Goal: Find specific page/section: Find specific page/section

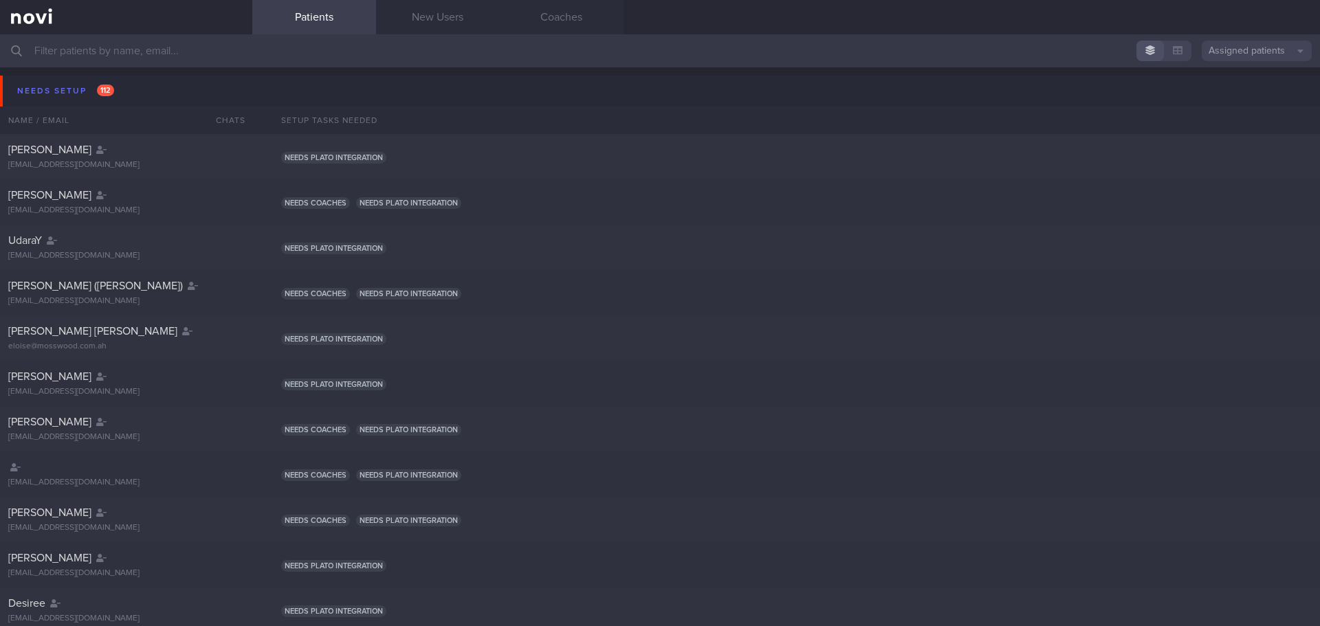
click at [76, 40] on input "text" at bounding box center [660, 50] width 1320 height 33
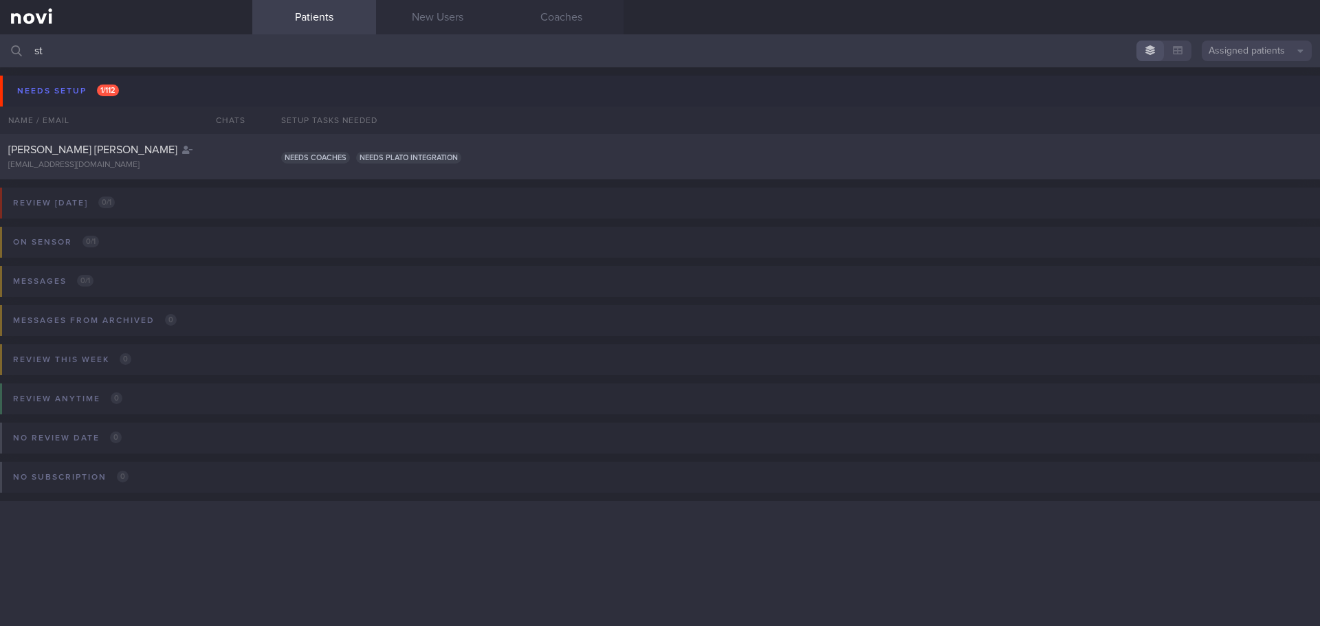
type input "s"
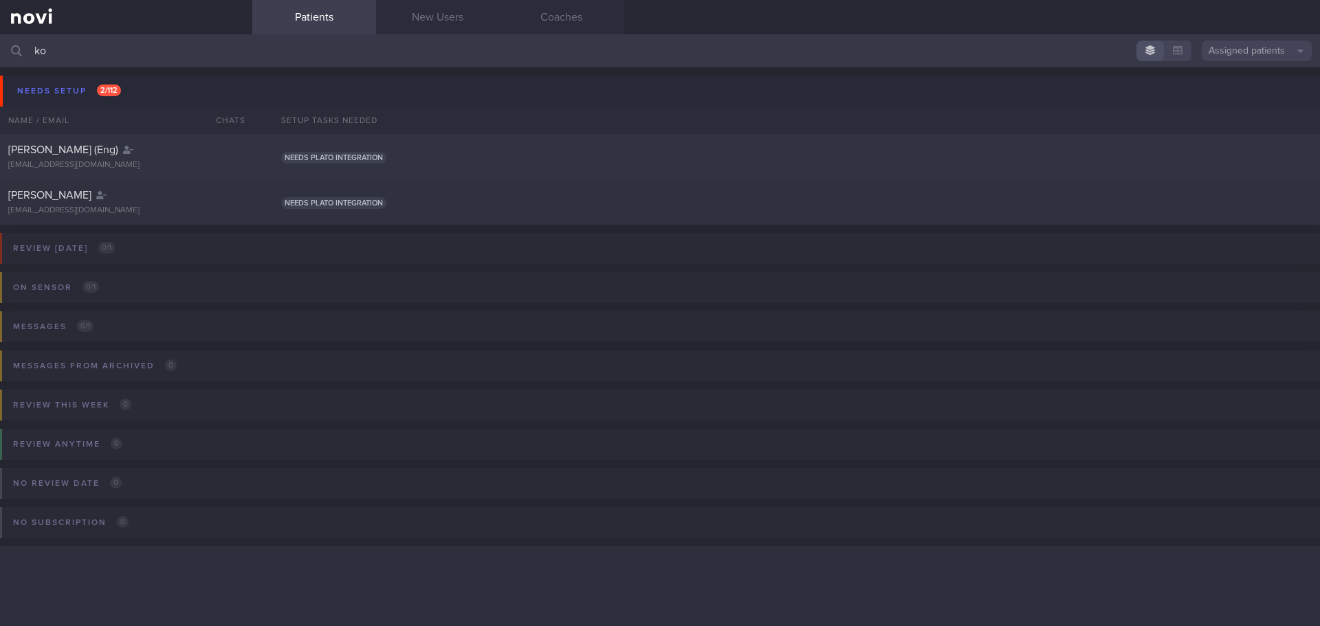
type input "k"
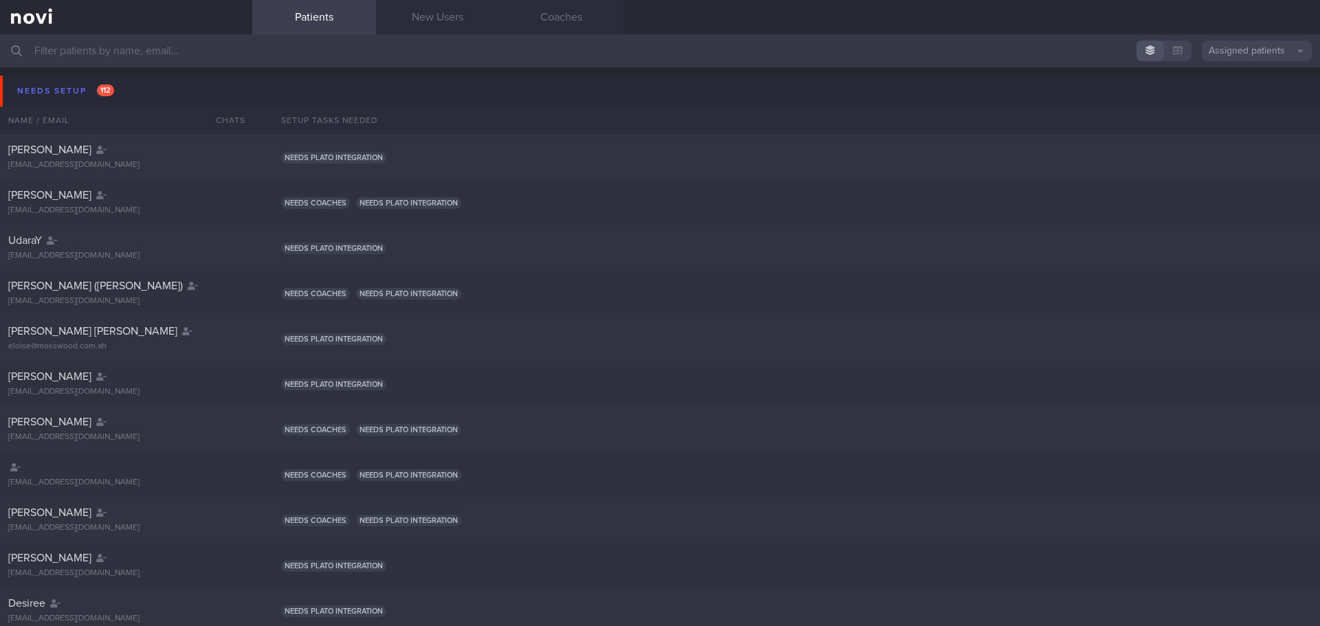
click at [97, 46] on input "text" at bounding box center [660, 50] width 1320 height 33
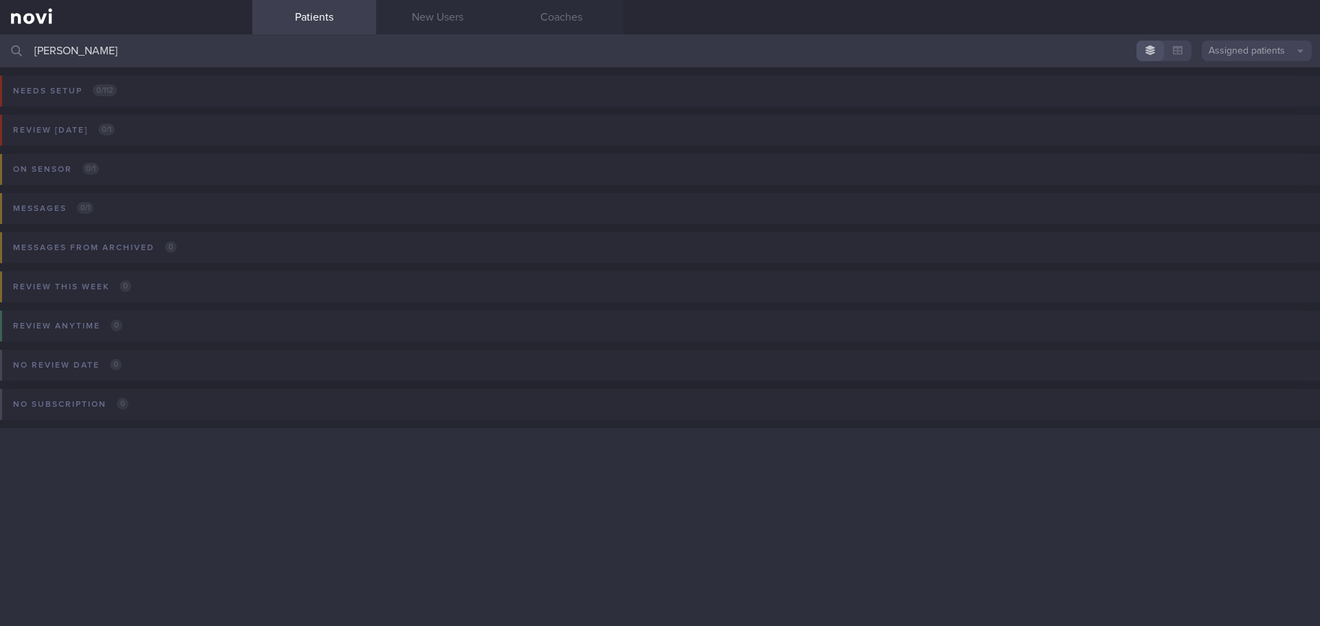
click at [105, 45] on input "[PERSON_NAME]" at bounding box center [660, 50] width 1320 height 33
type input "[PERSON_NAME]"
click at [1226, 47] on button "Assigned patients" at bounding box center [1256, 51] width 110 height 21
click at [1232, 94] on button "All active patients" at bounding box center [1256, 95] width 110 height 21
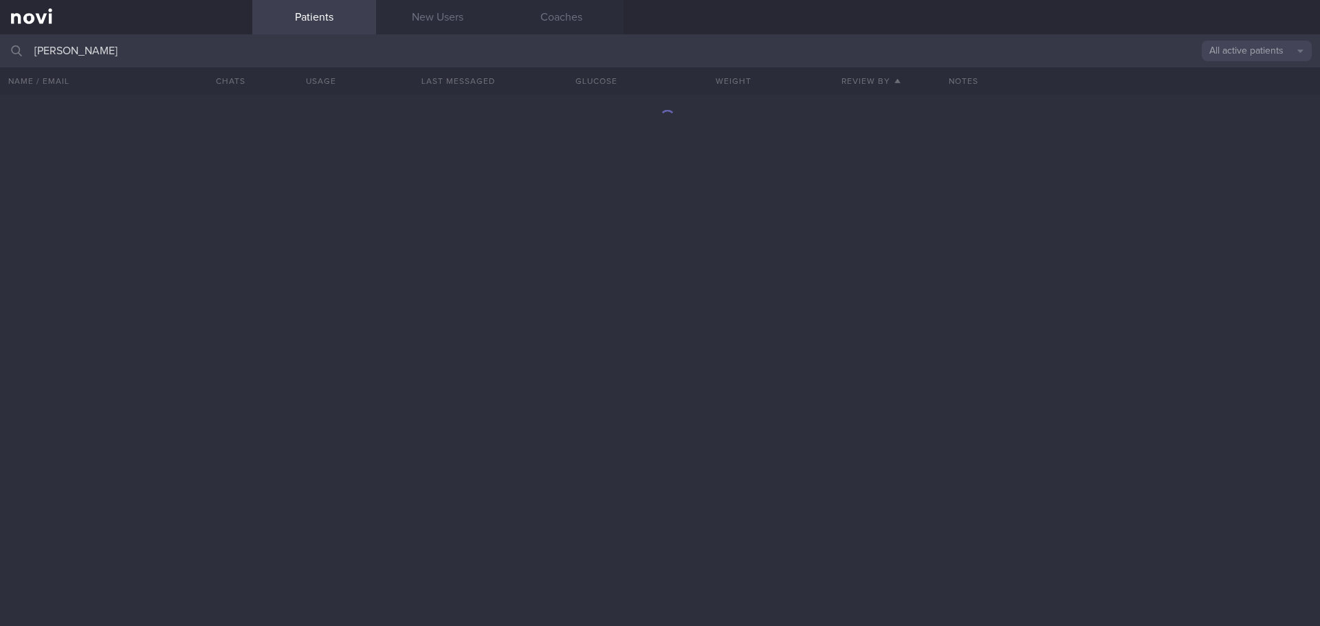
click at [227, 53] on input "[PERSON_NAME]" at bounding box center [660, 50] width 1320 height 33
click at [353, 428] on div at bounding box center [660, 360] width 1320 height 531
